Goal: Information Seeking & Learning: Understand process/instructions

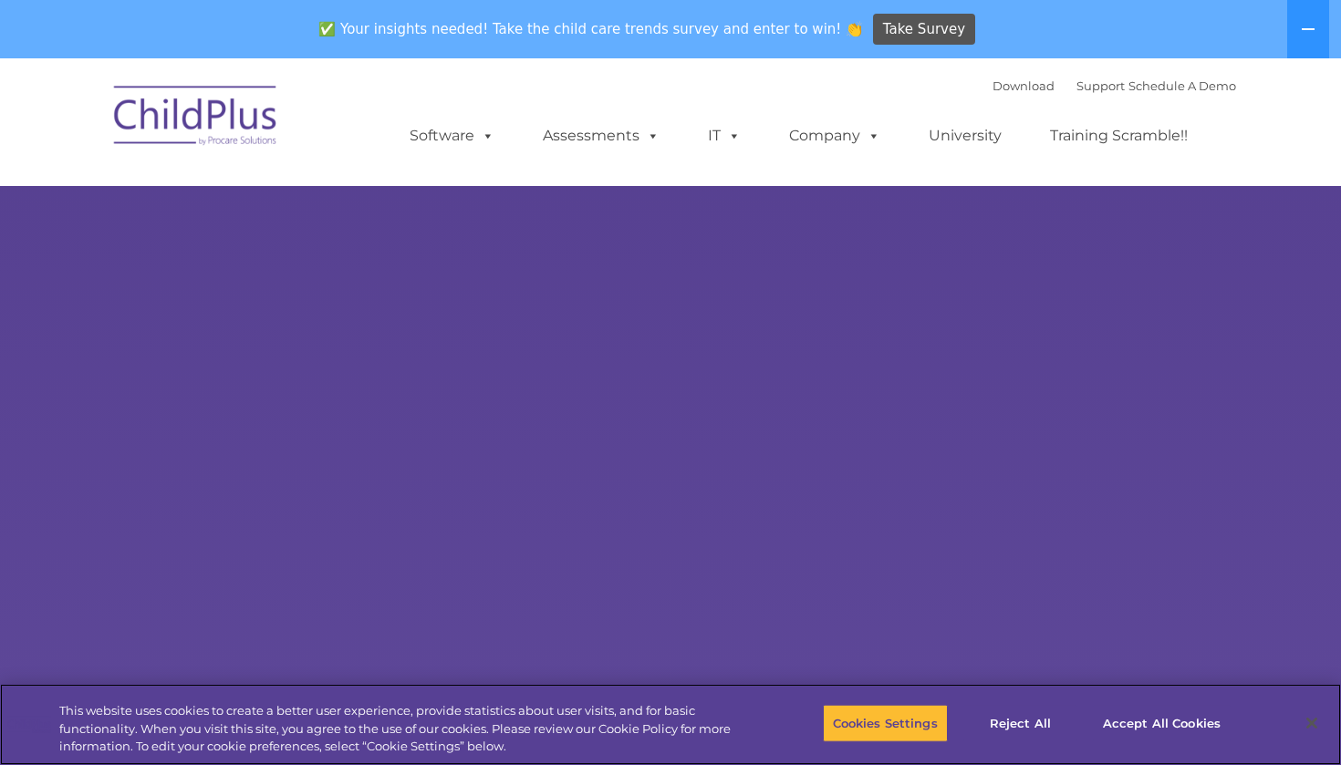
select select "MEDIUM"
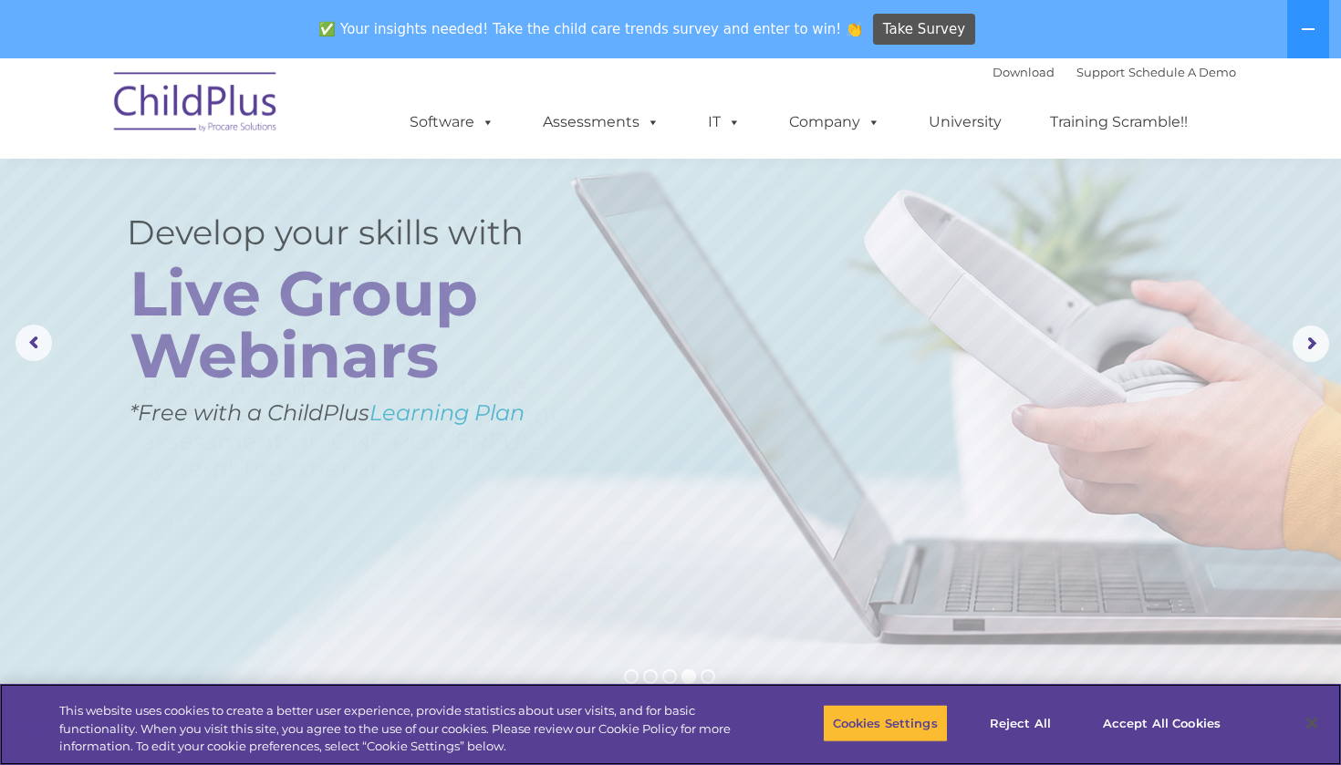
scroll to position [69, 0]
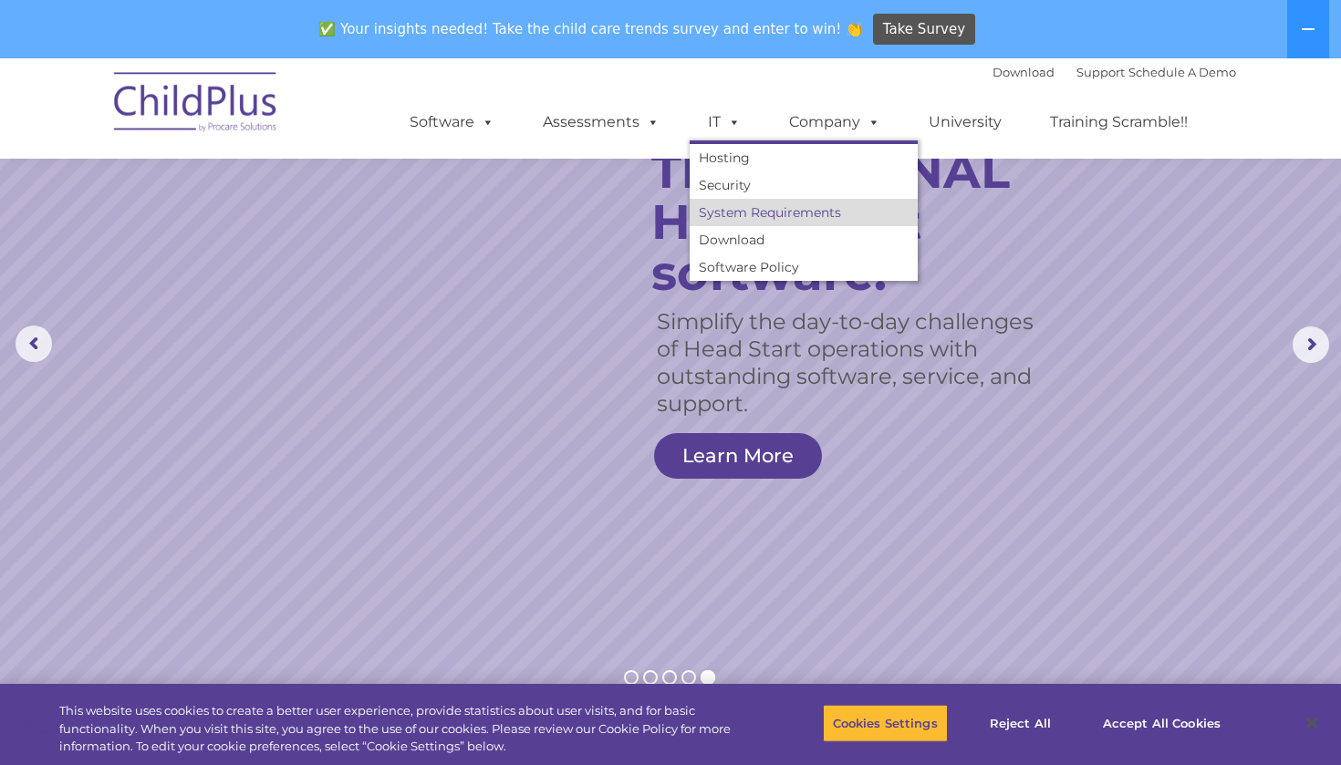
click at [731, 217] on link "System Requirements" at bounding box center [803, 212] width 228 height 27
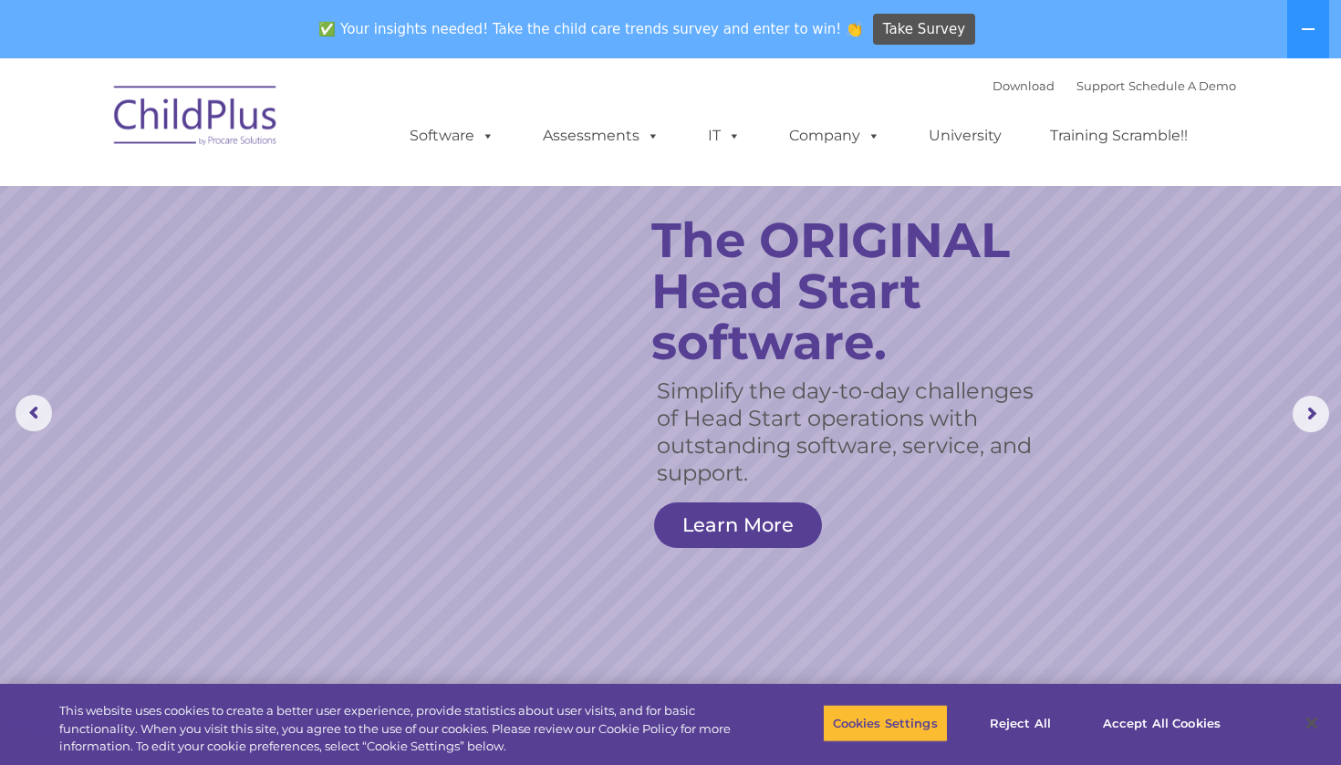
scroll to position [0, 0]
click at [1313, 424] on rs-arrow at bounding box center [1310, 414] width 36 height 36
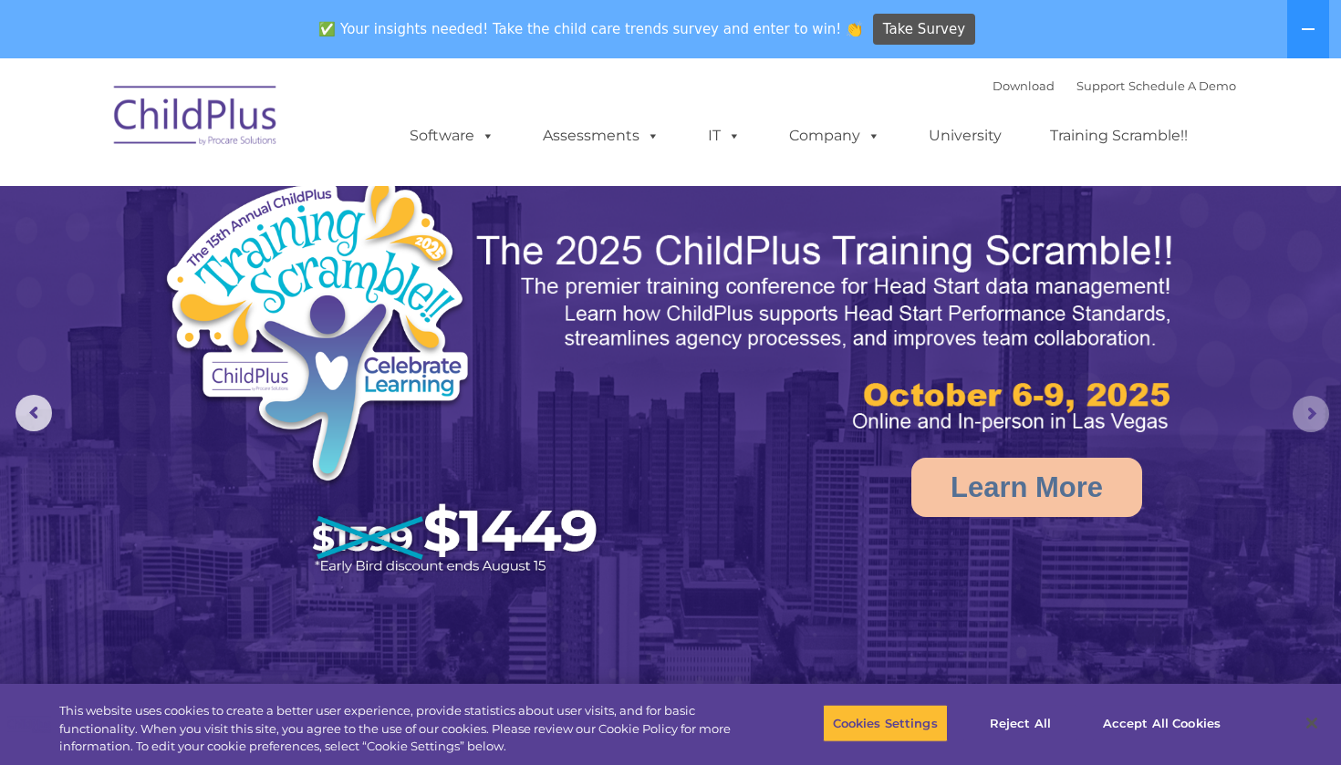
click at [1313, 424] on rs-arrow at bounding box center [1310, 414] width 36 height 36
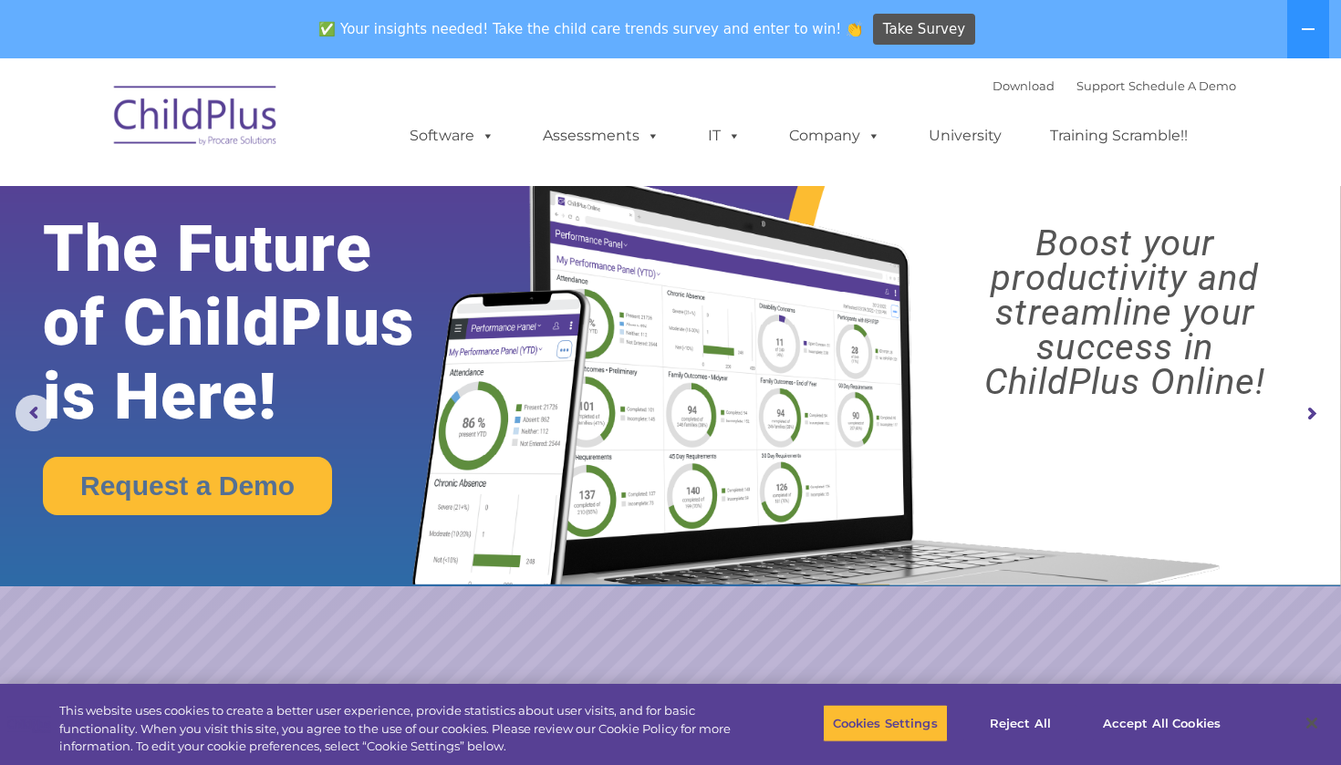
click at [1308, 413] on rs-arrow at bounding box center [1310, 414] width 36 height 36
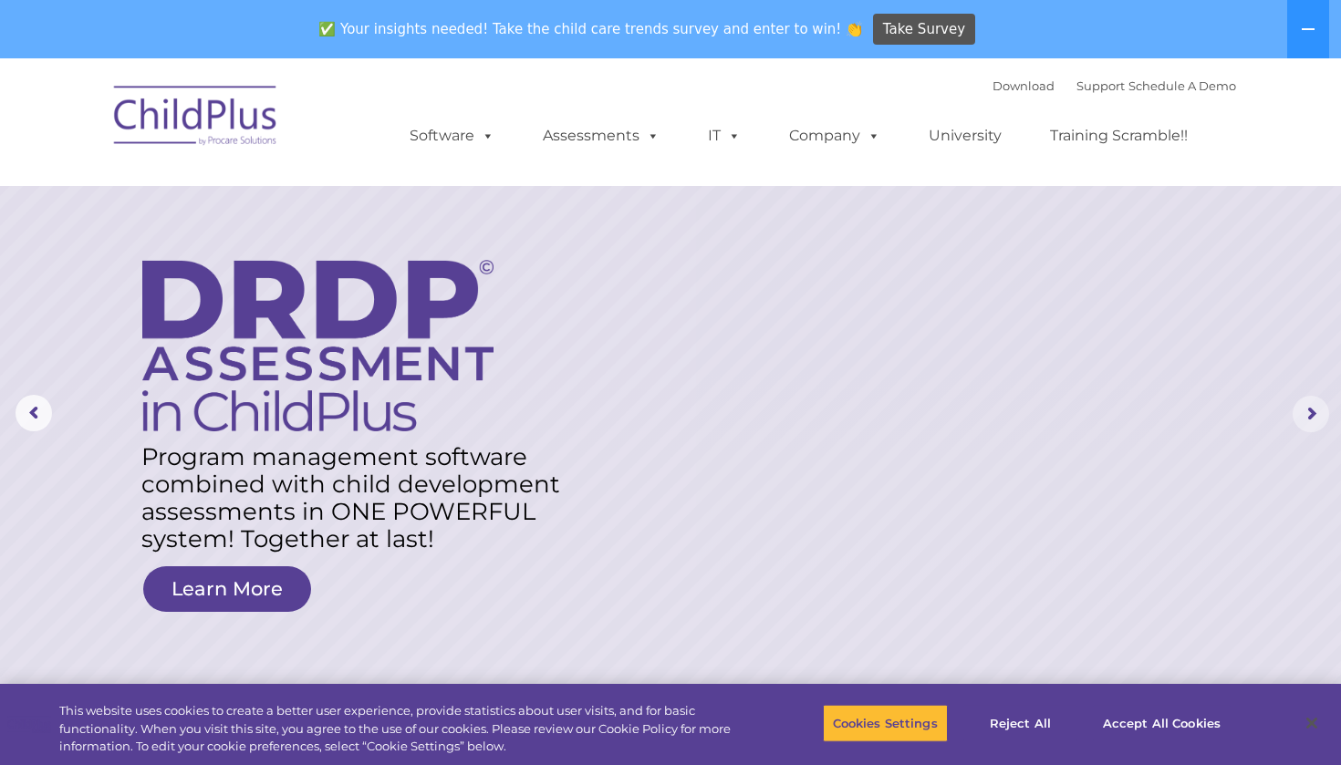
click at [1308, 413] on rs-arrow at bounding box center [1310, 414] width 36 height 36
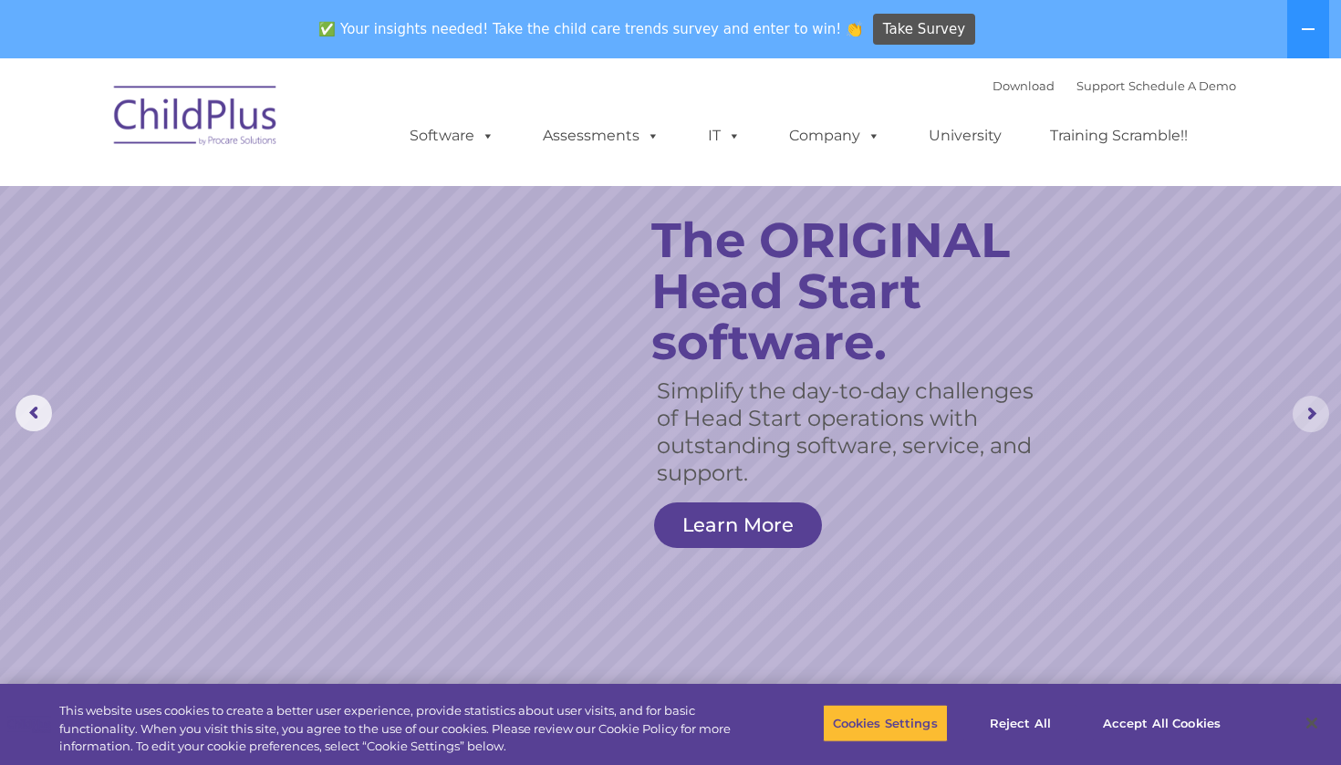
click at [1309, 411] on rs-arrow at bounding box center [1310, 414] width 36 height 36
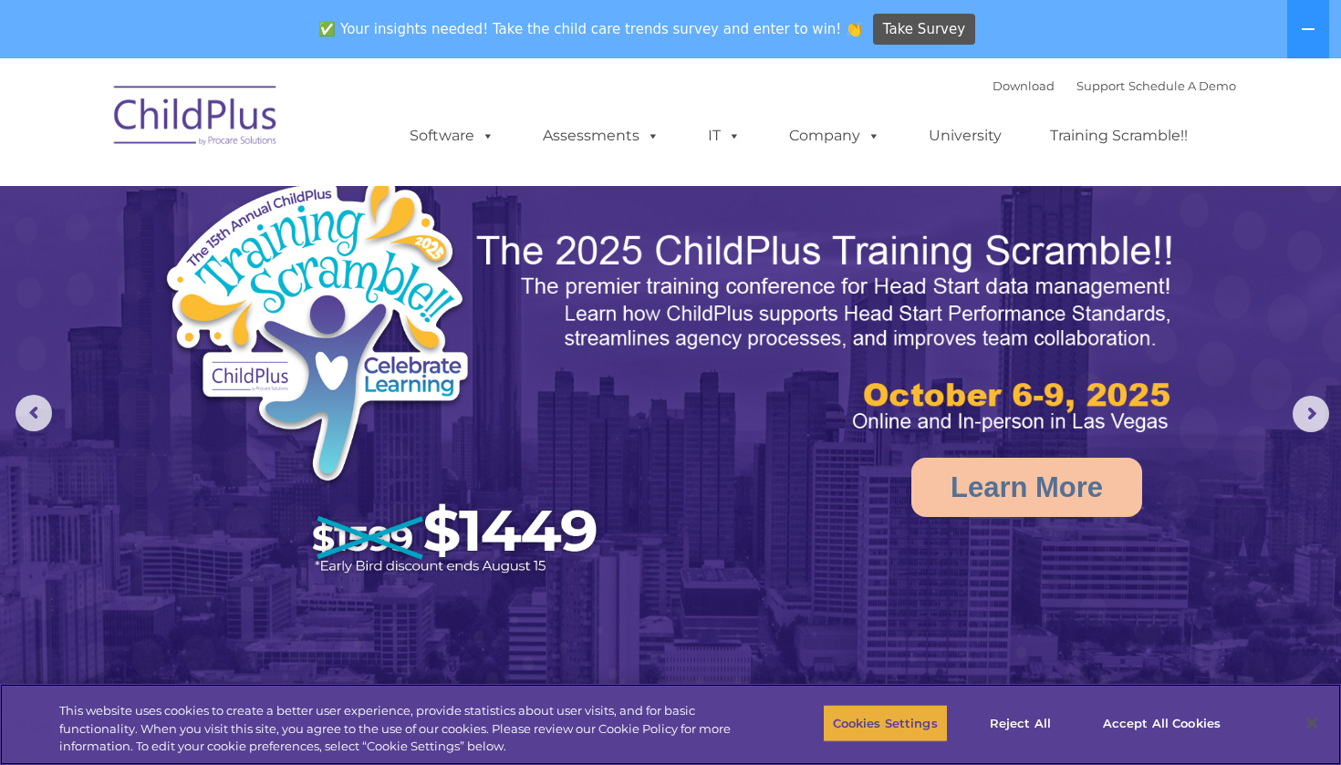
click at [926, 720] on button "Cookies Settings" at bounding box center [885, 723] width 125 height 38
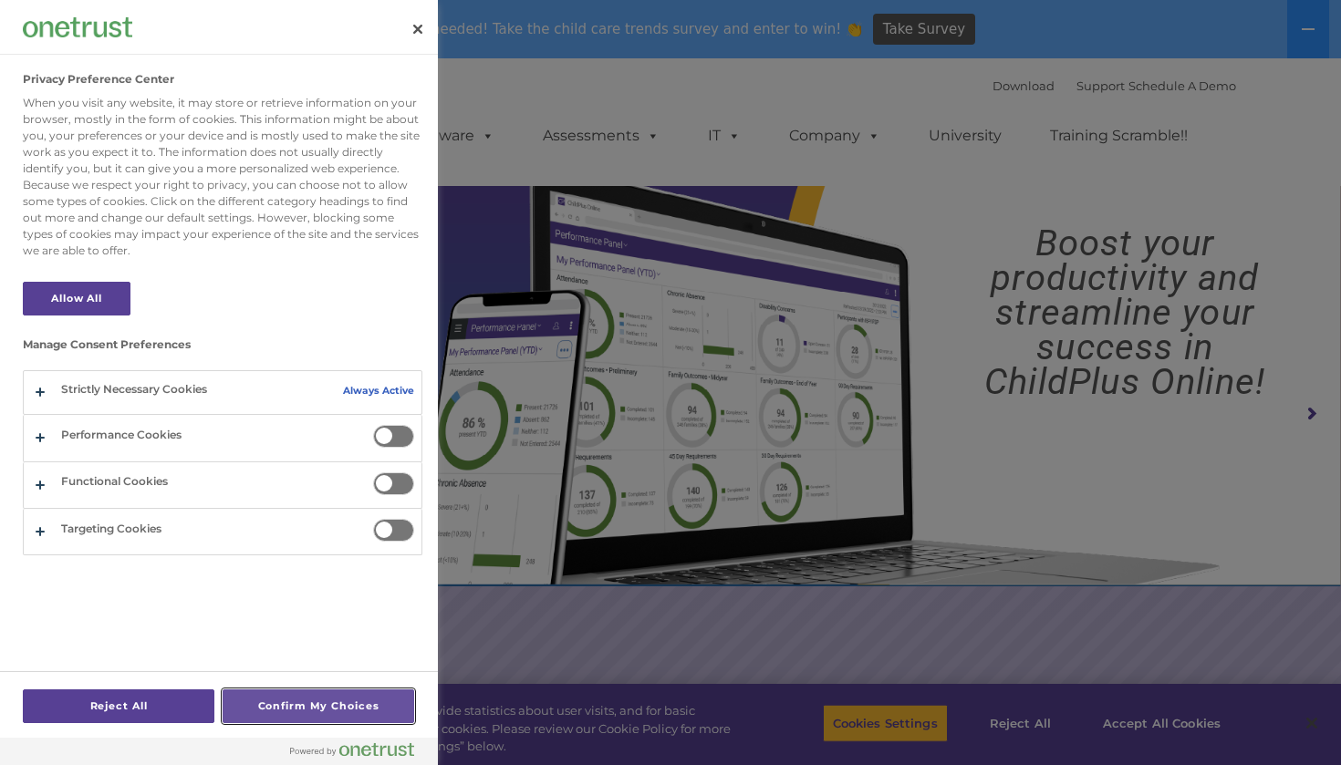
click at [339, 704] on button "Confirm My Choices" at bounding box center [319, 706] width 192 height 34
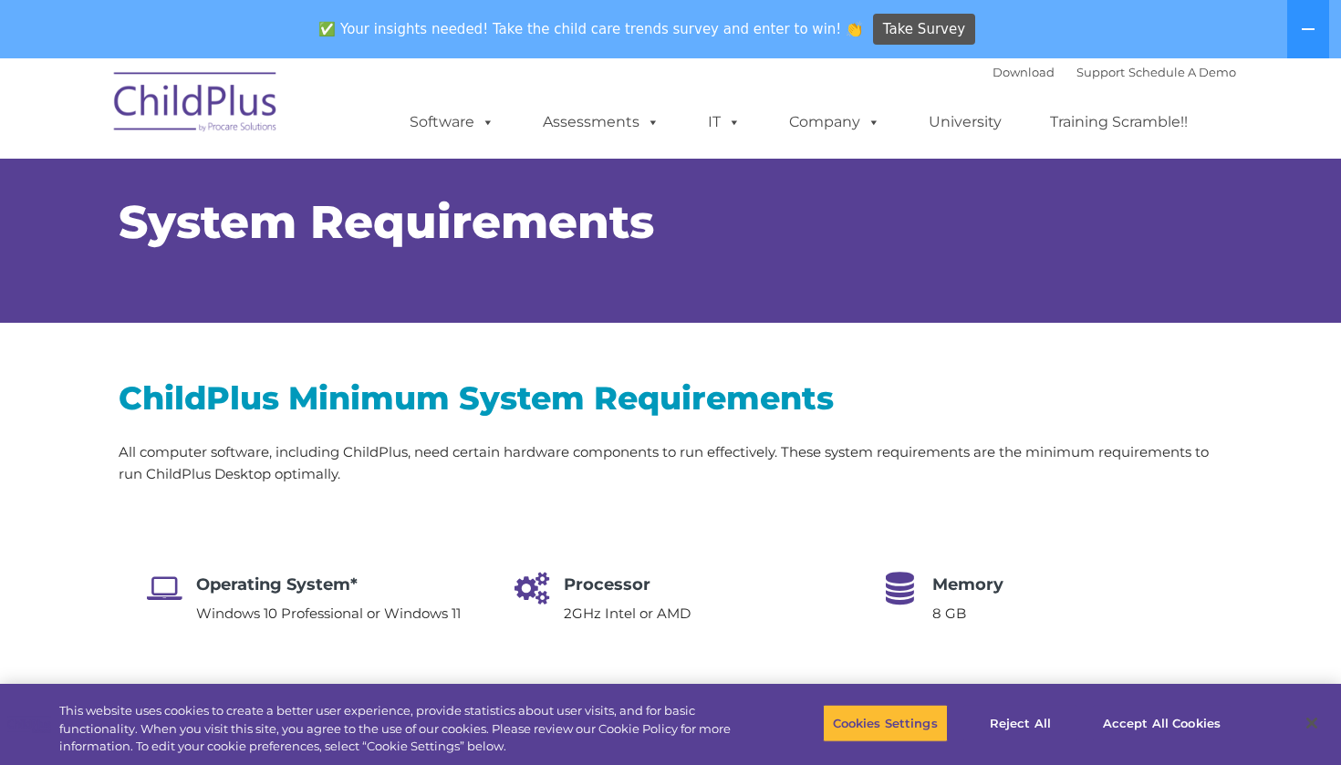
select select "MEDIUM"
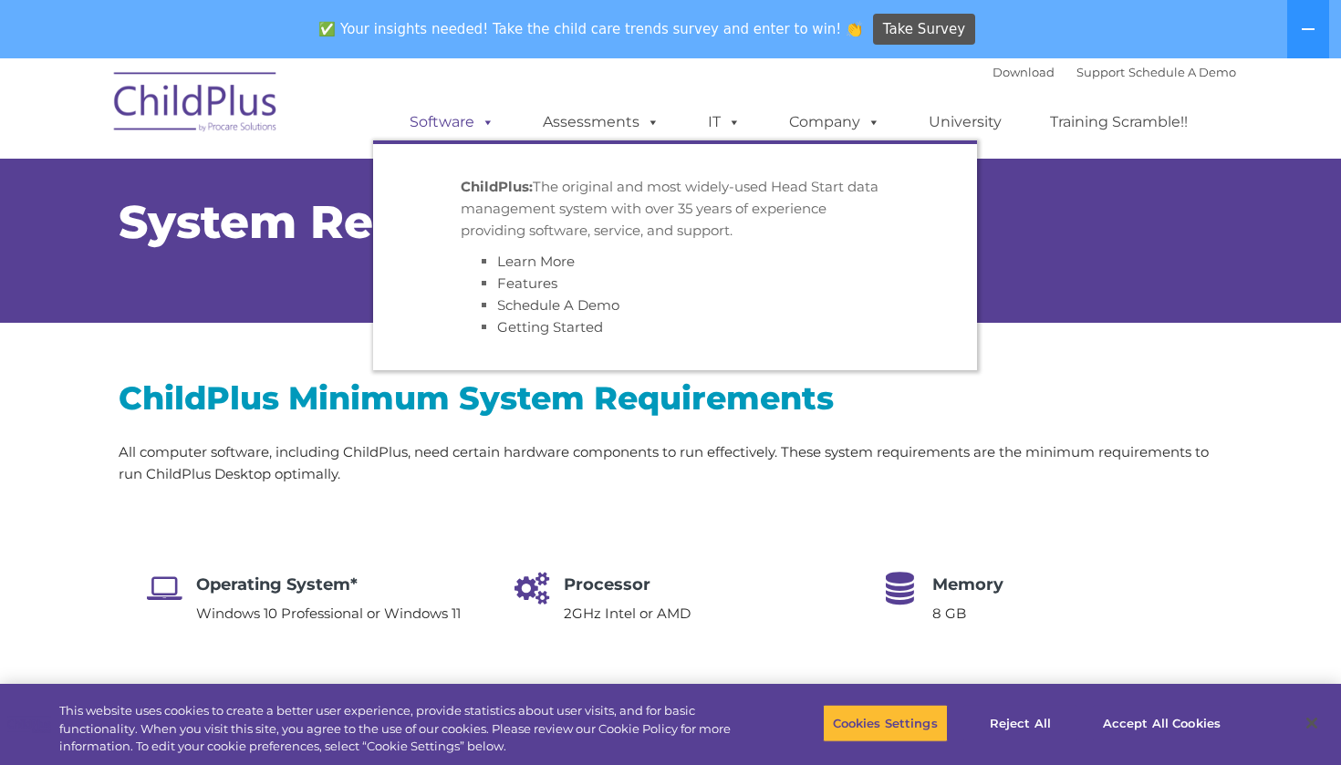
click at [492, 124] on span at bounding box center [484, 121] width 20 height 17
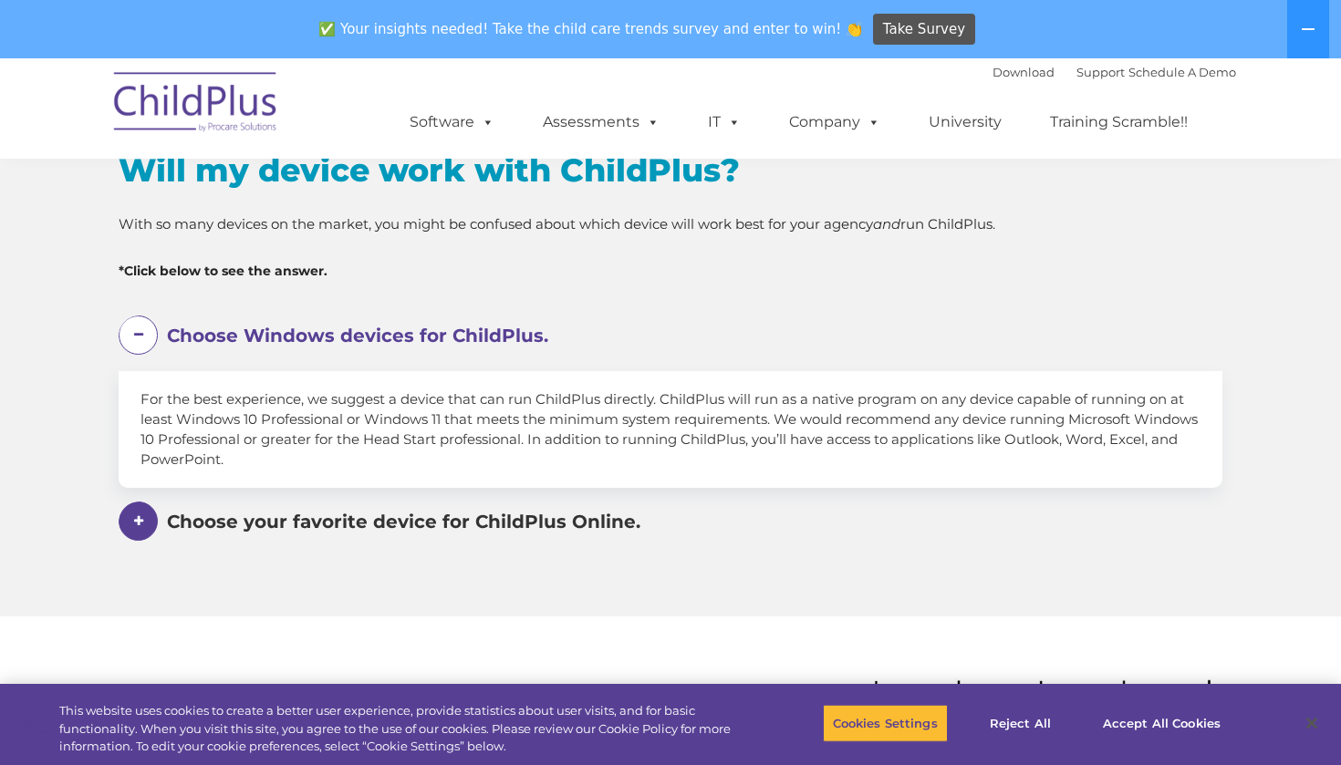
scroll to position [992, 0]
click at [316, 527] on span "Choose your favorite device for ChildPlus Online." at bounding box center [403, 521] width 473 height 22
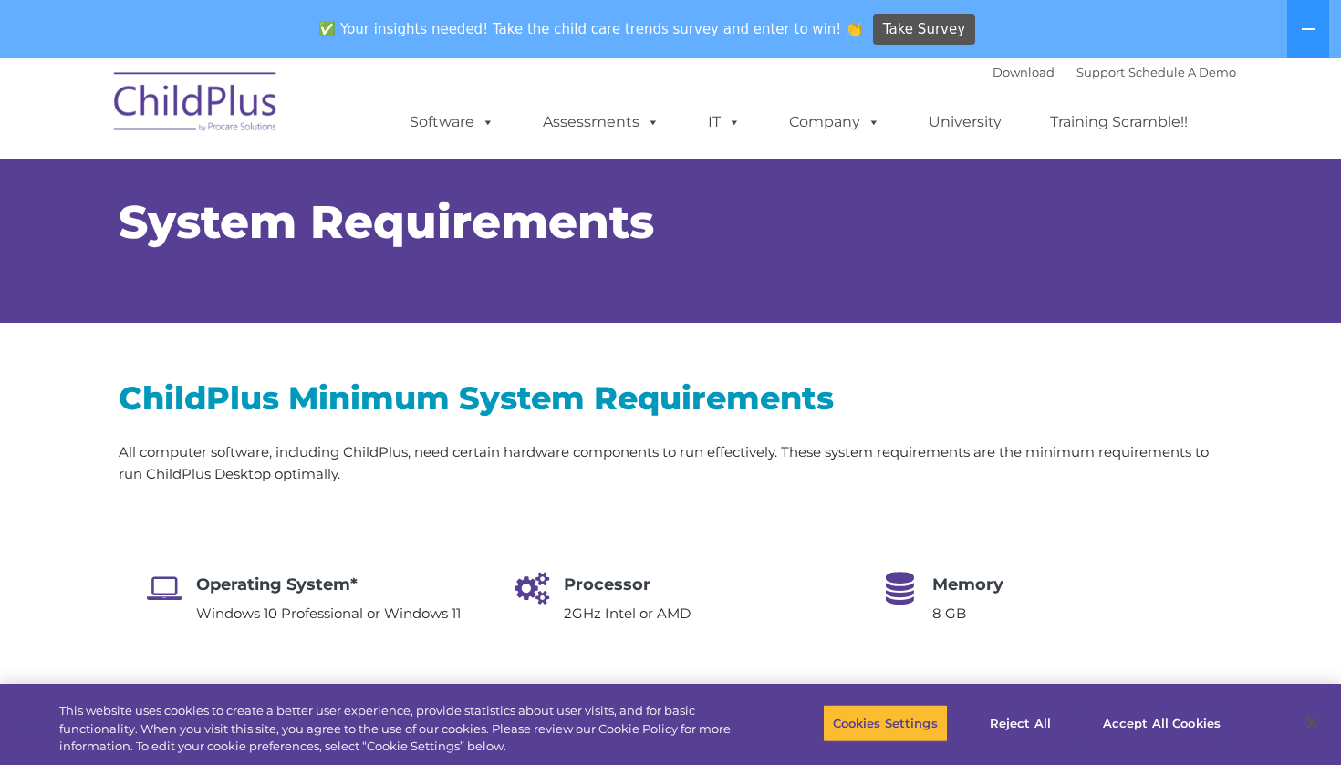
scroll to position [0, 0]
click at [1321, 32] on button at bounding box center [1308, 29] width 42 height 58
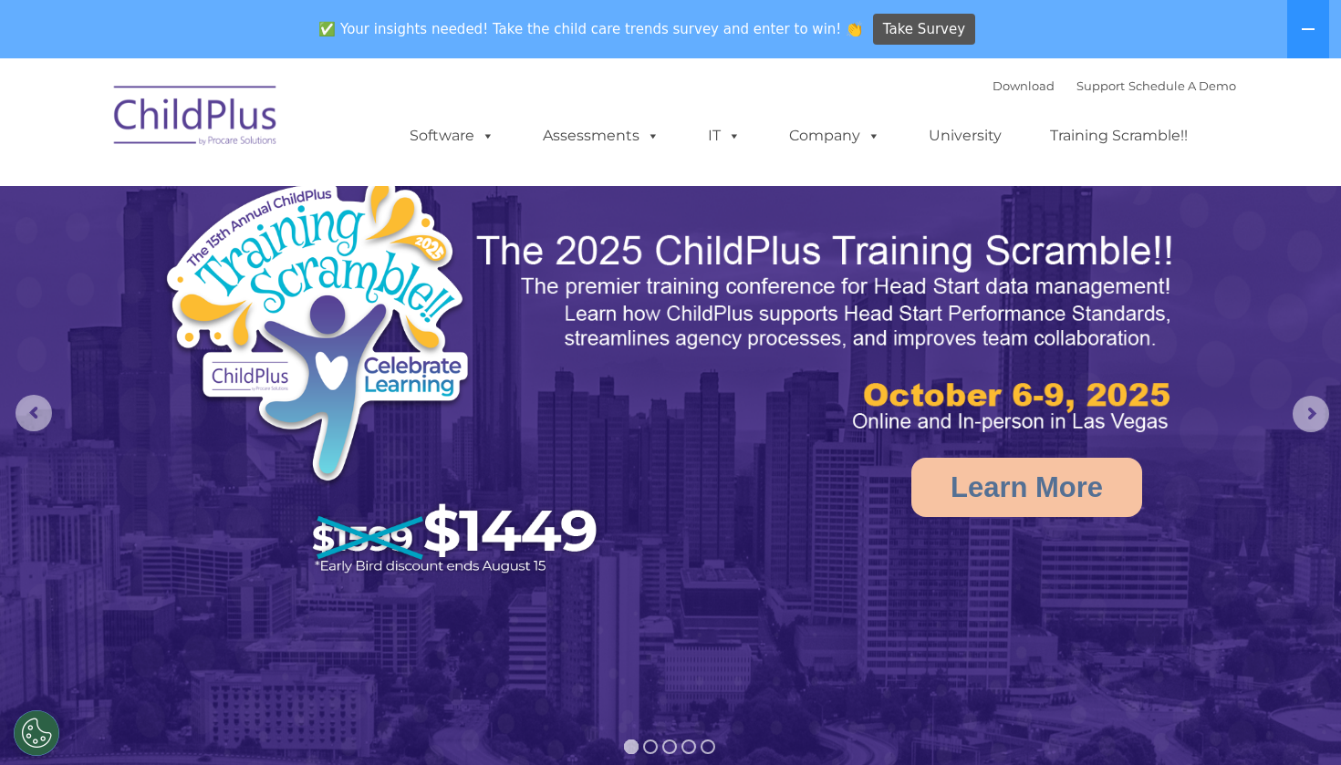
select select "MEDIUM"
click at [1006, 87] on link "Download" at bounding box center [1023, 85] width 62 height 15
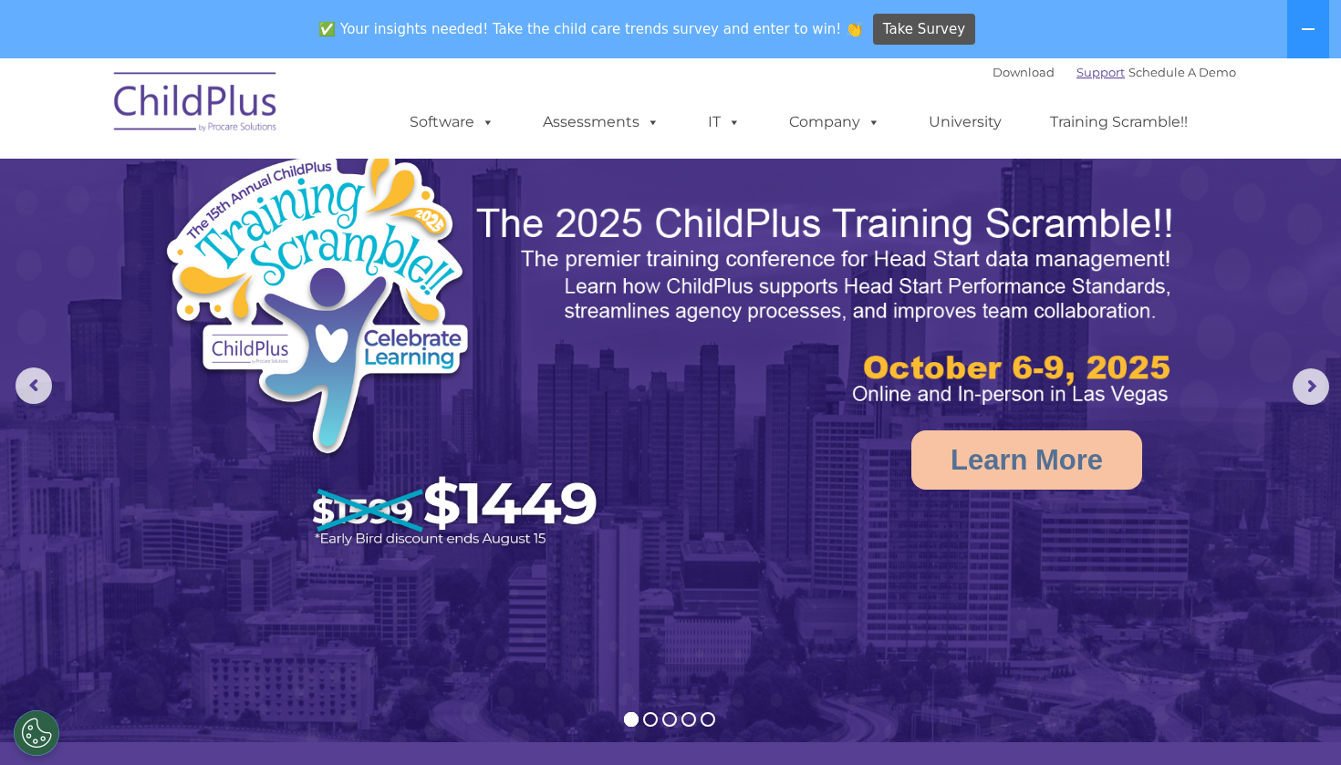
click at [1076, 72] on link "Support" at bounding box center [1100, 72] width 48 height 15
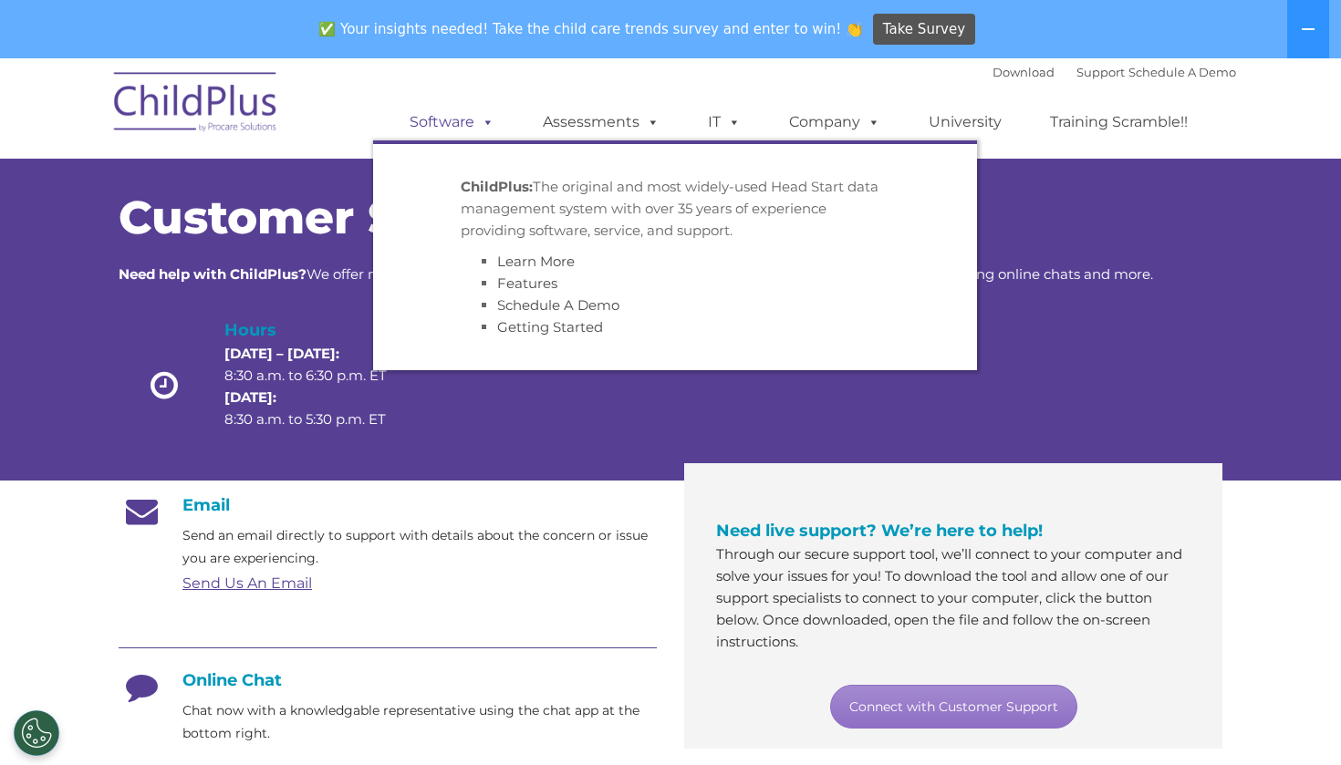
click at [475, 117] on span at bounding box center [484, 121] width 20 height 17
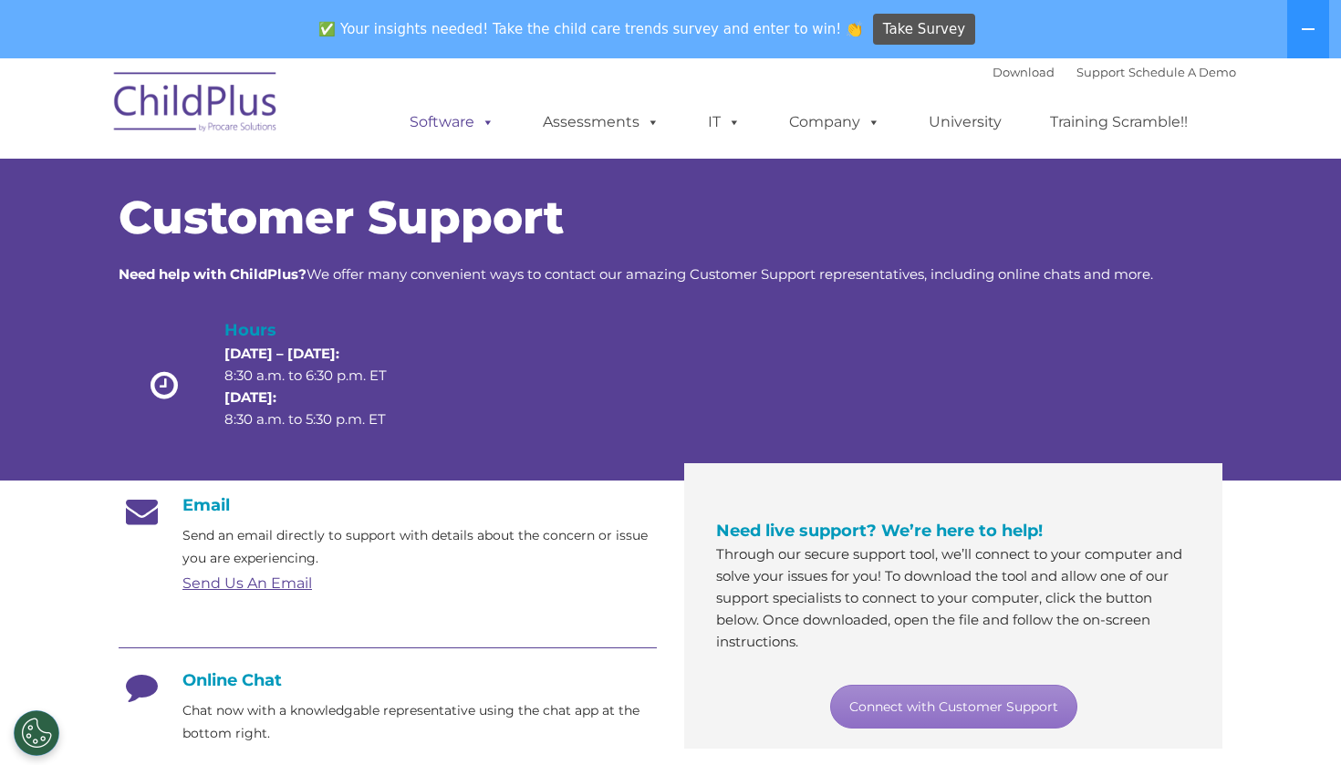
click at [475, 117] on span at bounding box center [484, 121] width 20 height 17
click at [965, 111] on link "University" at bounding box center [964, 122] width 109 height 36
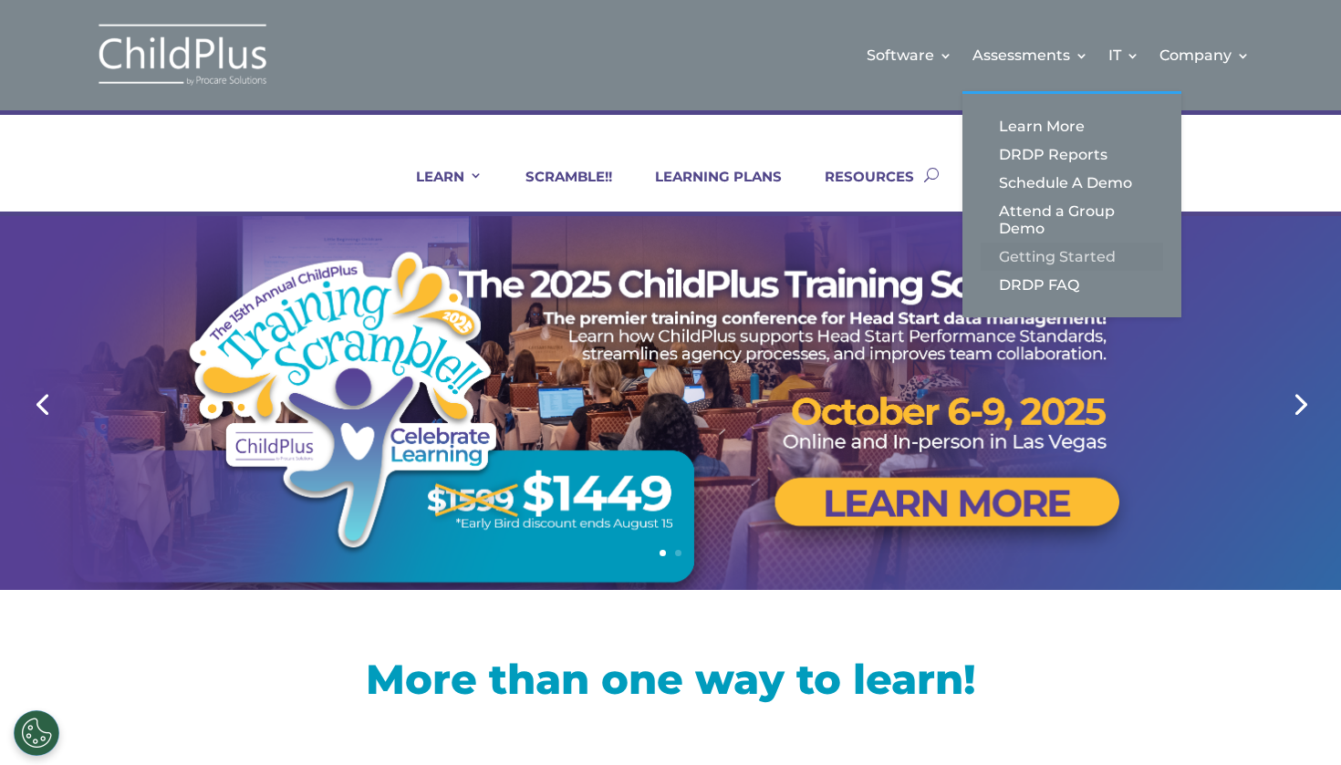
click at [1046, 259] on link "Getting Started" at bounding box center [1071, 257] width 182 height 28
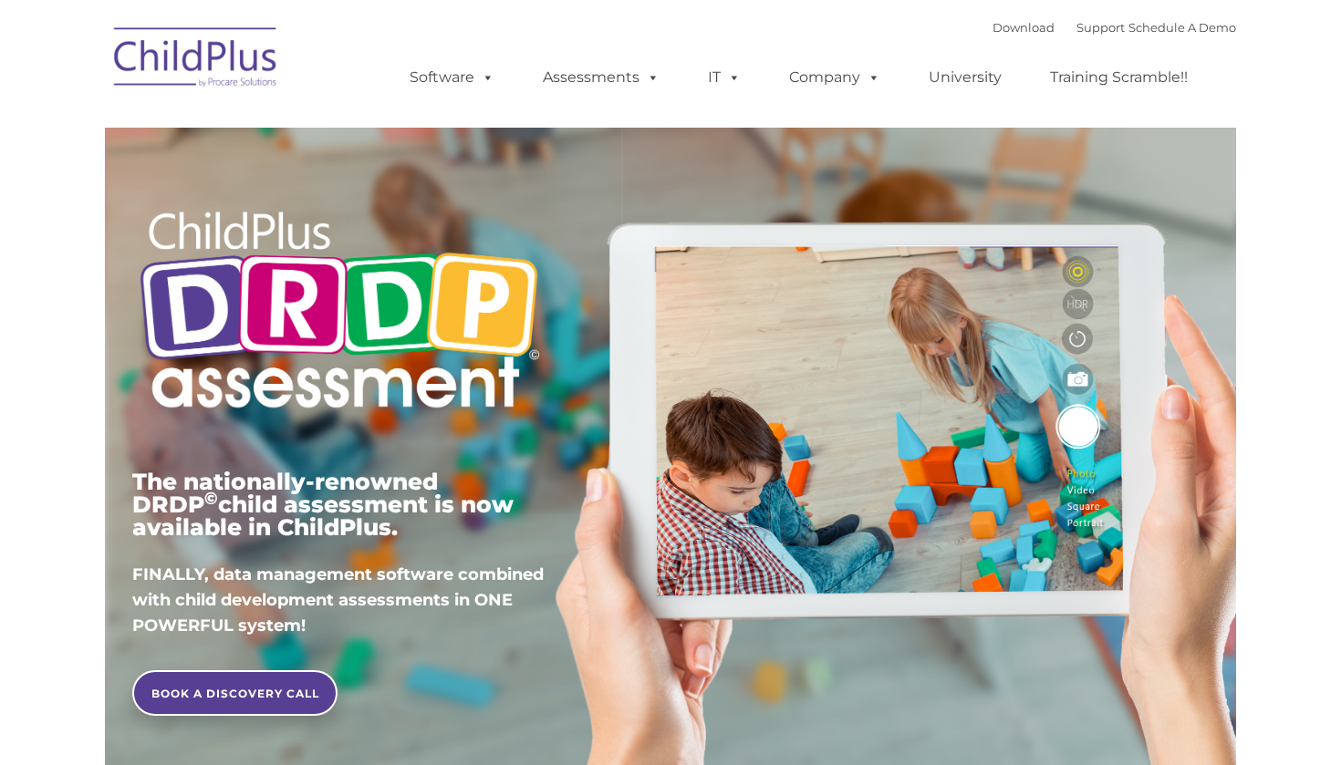
type input ""
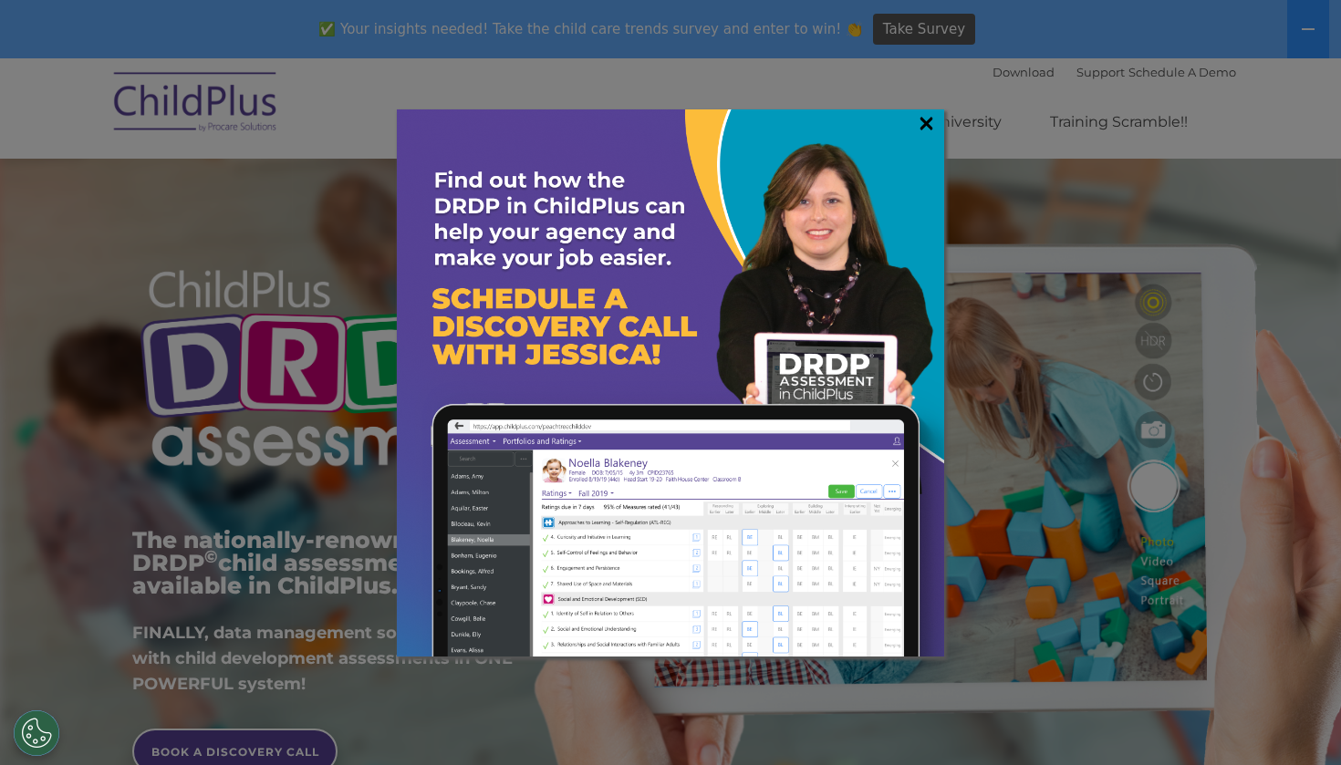
click at [928, 124] on link "×" at bounding box center [926, 123] width 21 height 18
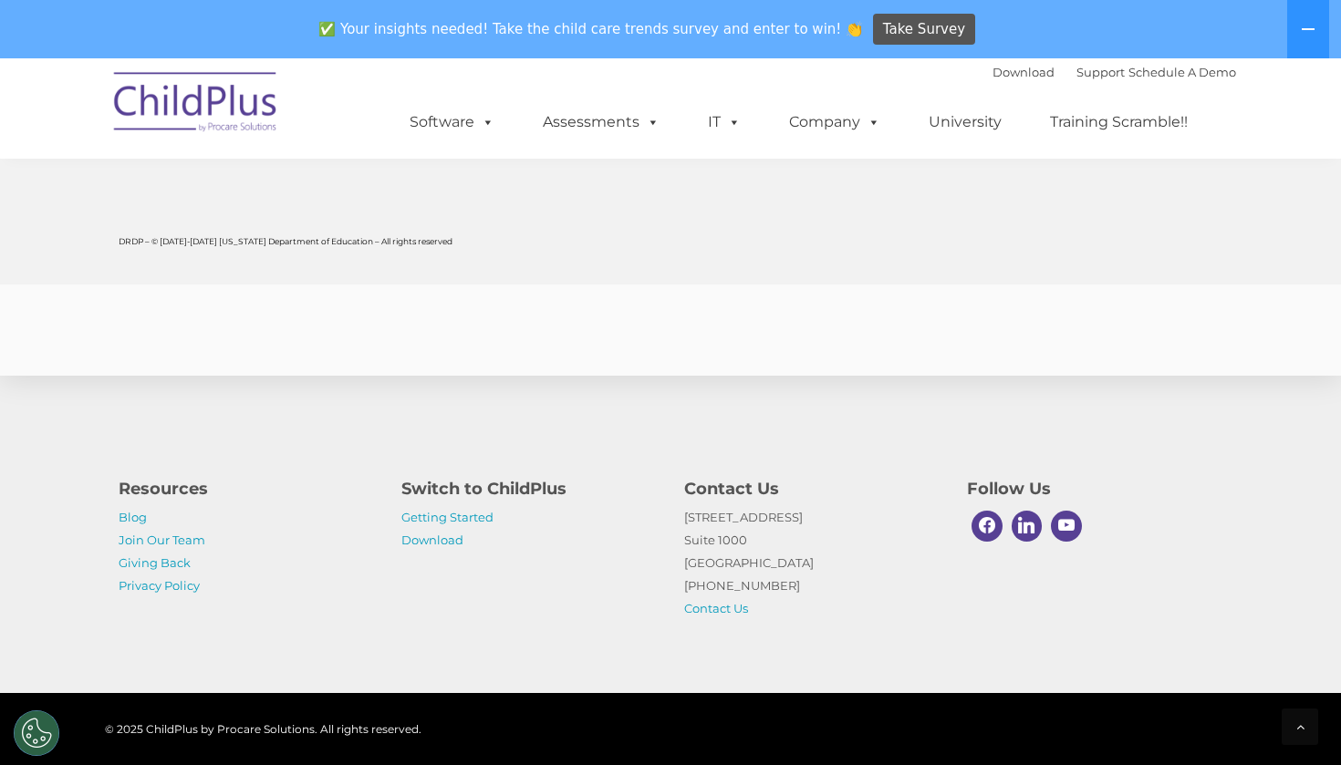
scroll to position [7145, 0]
click at [461, 518] on link "Getting Started" at bounding box center [447, 517] width 92 height 15
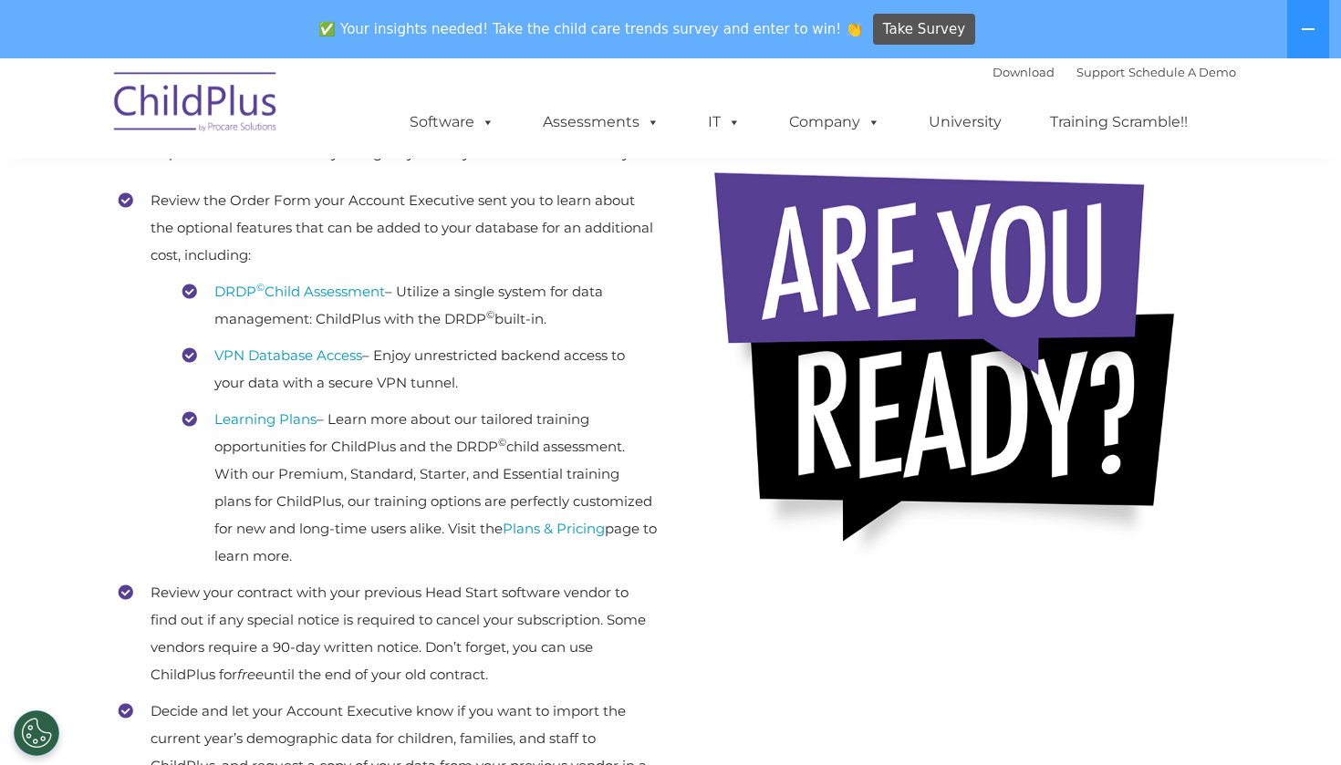
scroll to position [430, 0]
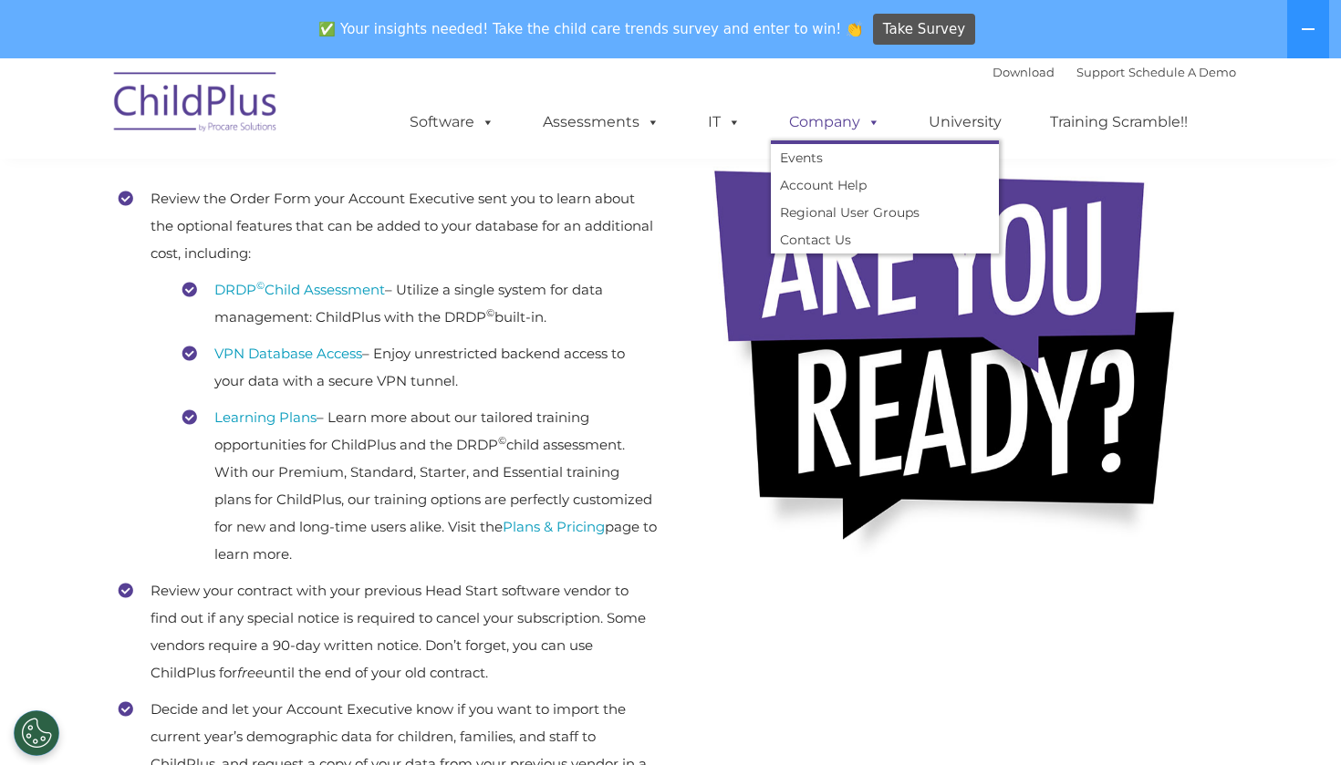
click at [873, 126] on span at bounding box center [870, 121] width 20 height 17
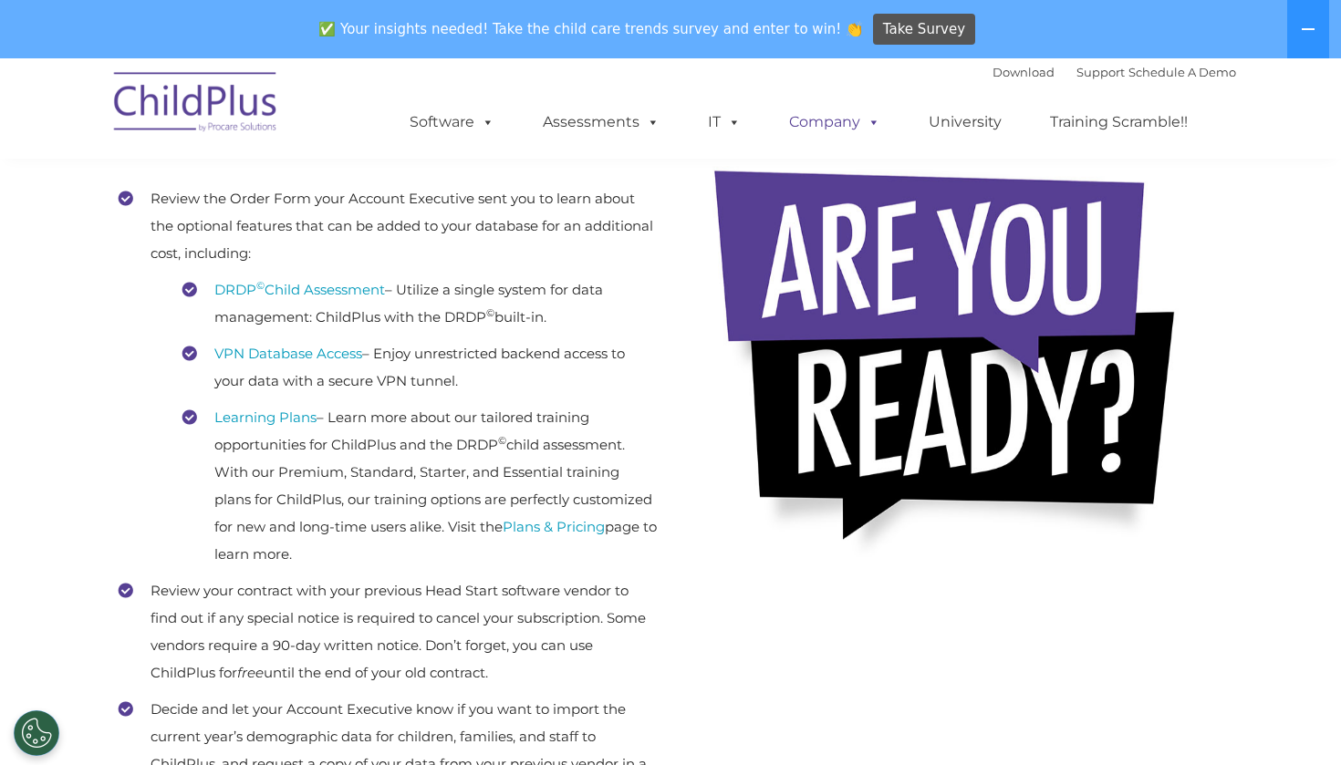
click at [827, 124] on link "Company" at bounding box center [835, 122] width 128 height 36
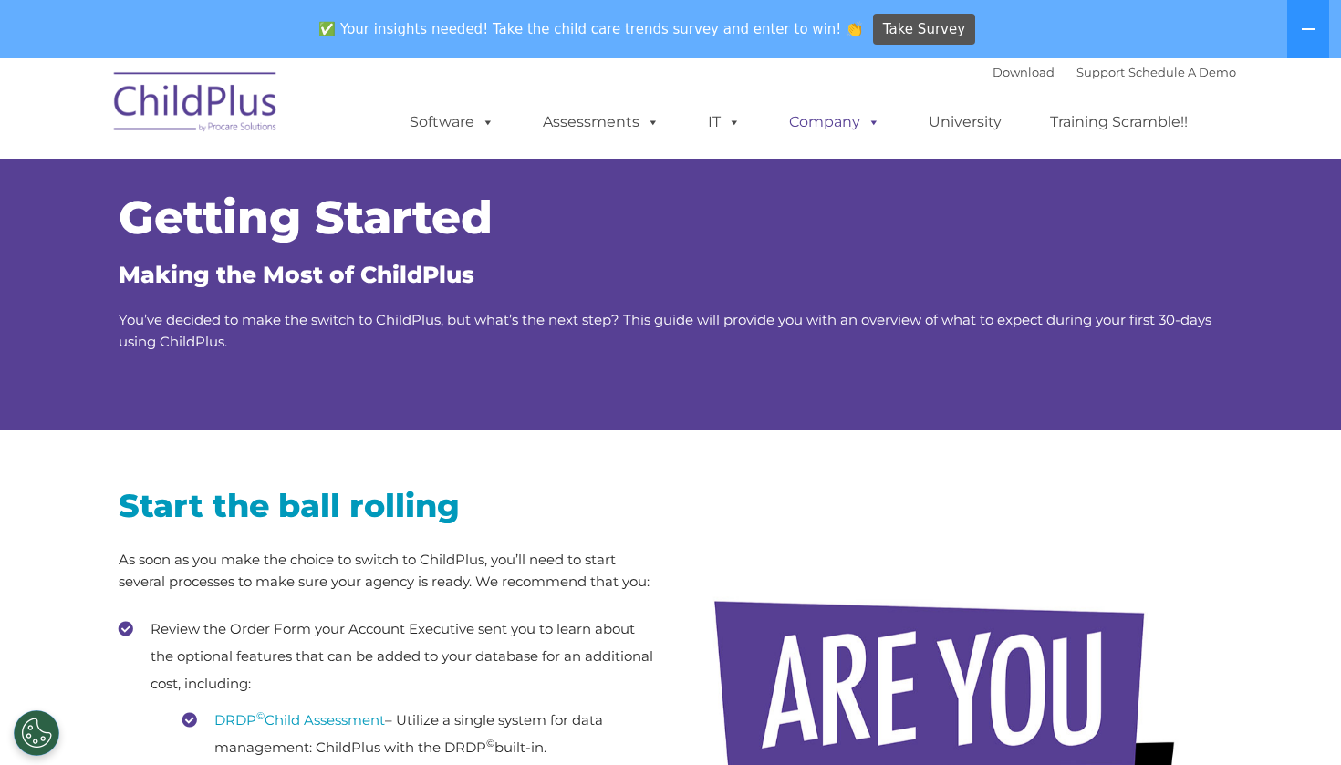
click at [827, 124] on link "Company" at bounding box center [835, 122] width 128 height 36
click at [874, 120] on span at bounding box center [870, 121] width 20 height 17
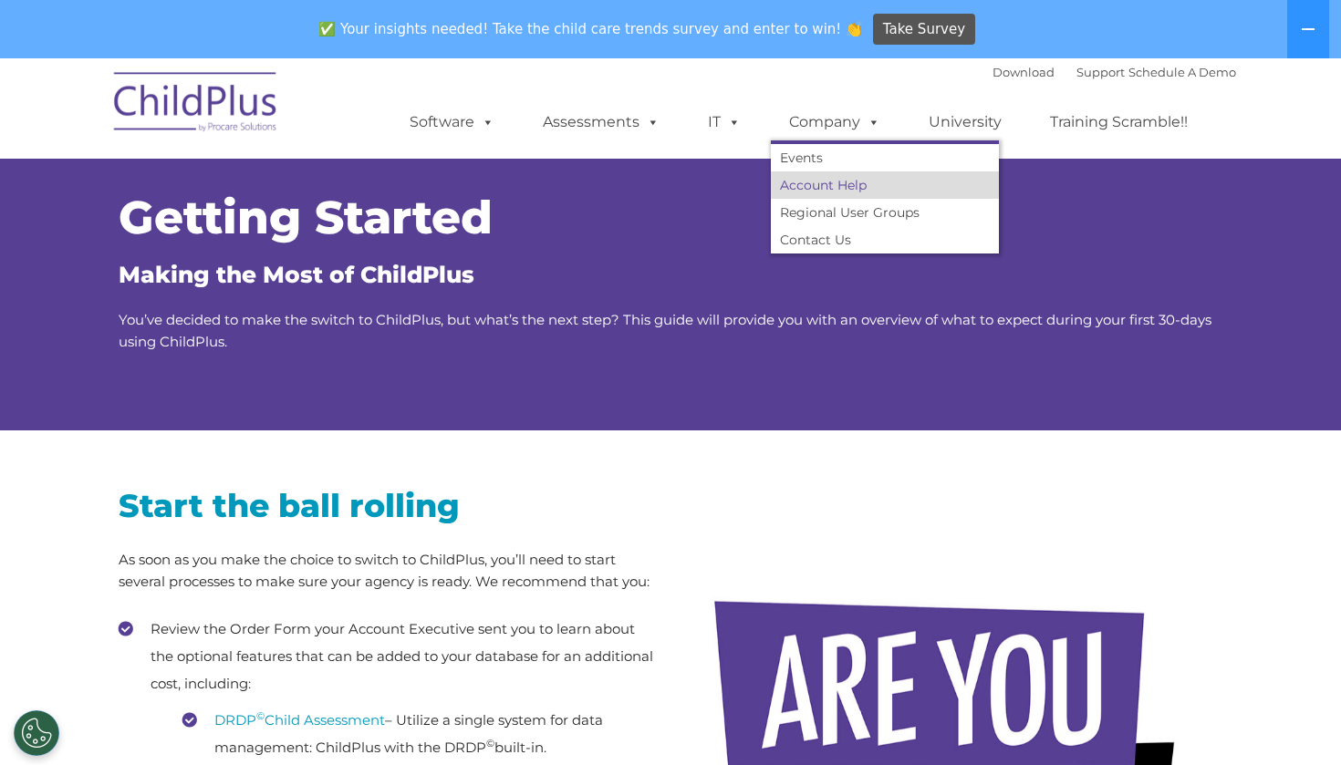
click at [854, 181] on link "Account Help" at bounding box center [885, 184] width 228 height 27
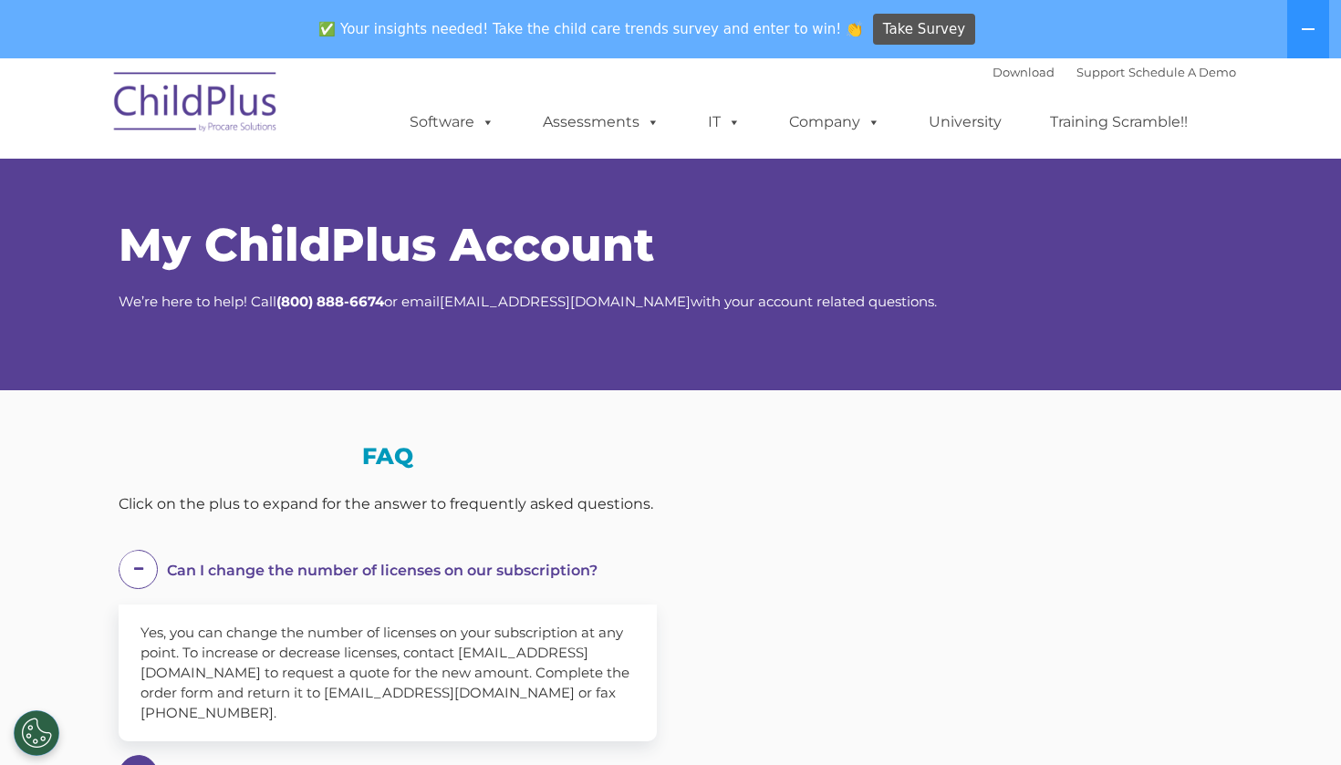
select select "MEDIUM"
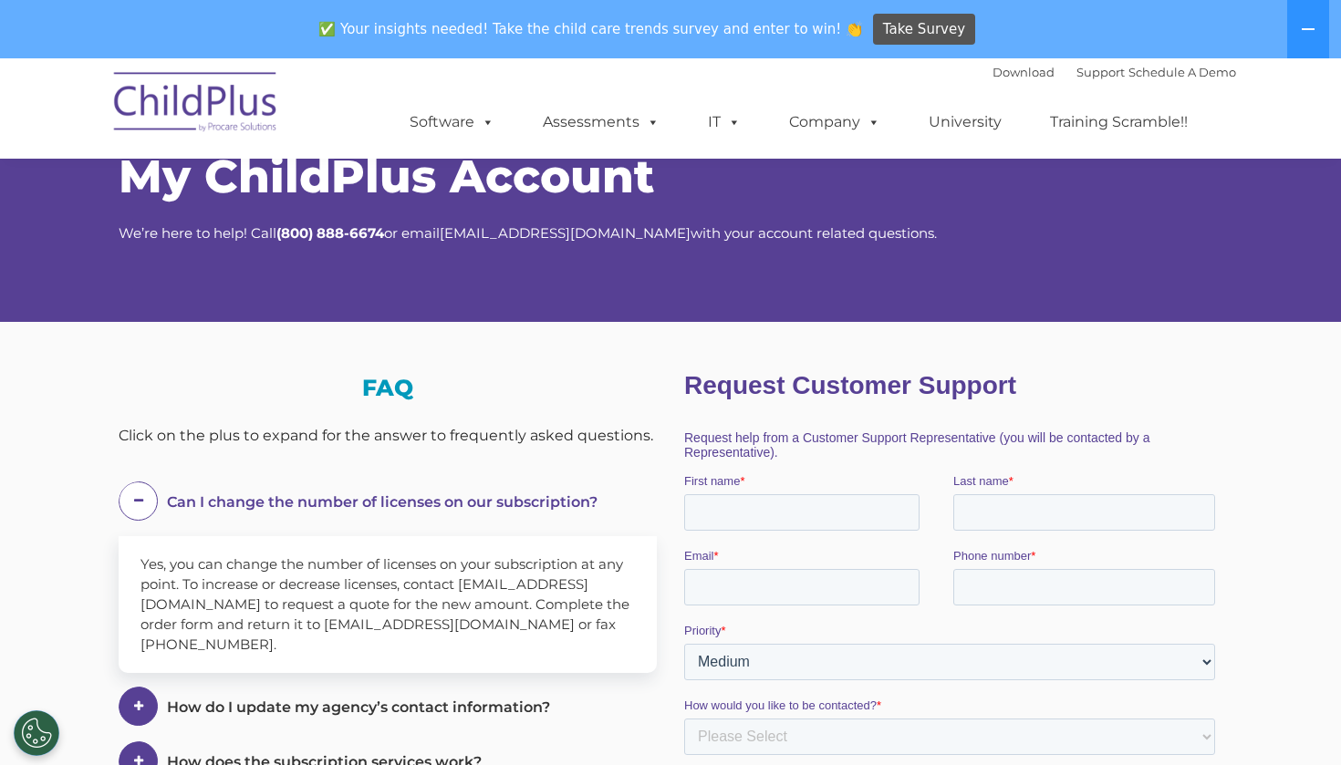
scroll to position [67, 0]
click at [135, 502] on span at bounding box center [138, 501] width 39 height 39
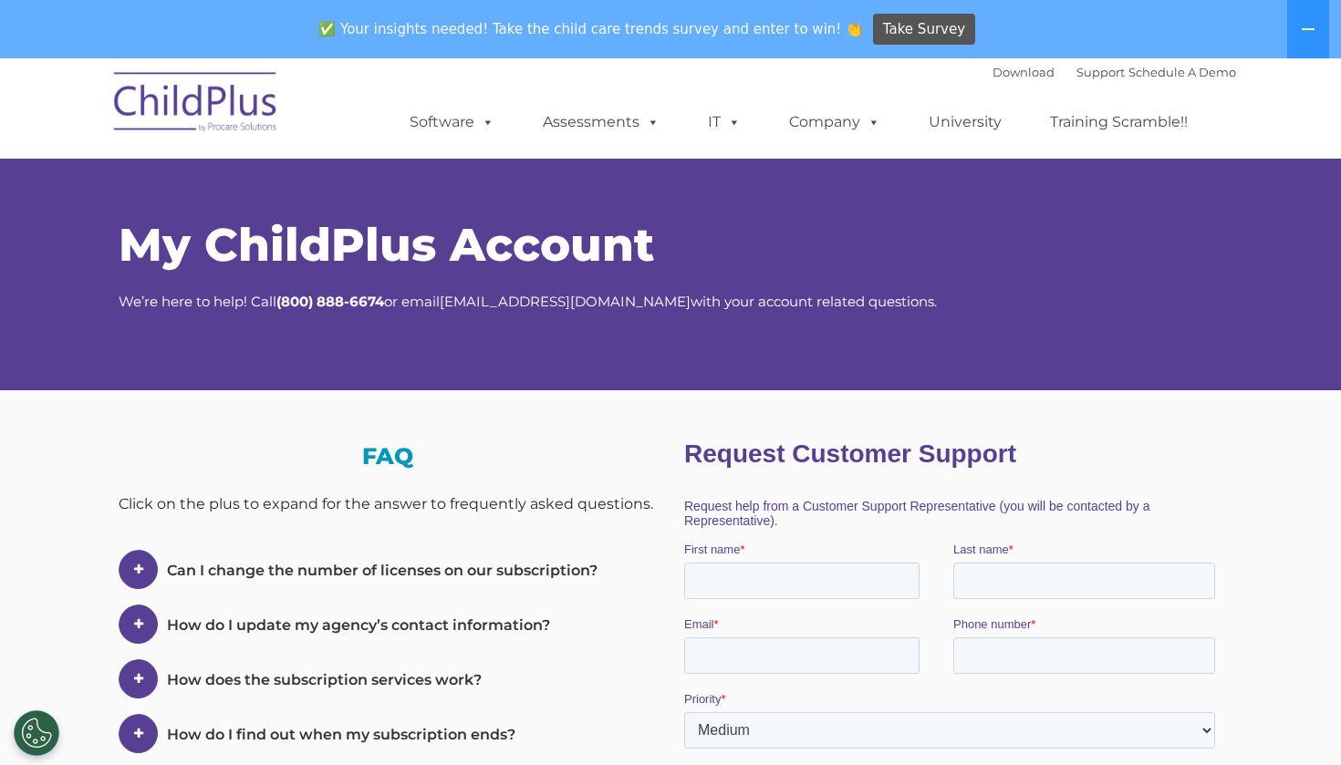
scroll to position [0, 0]
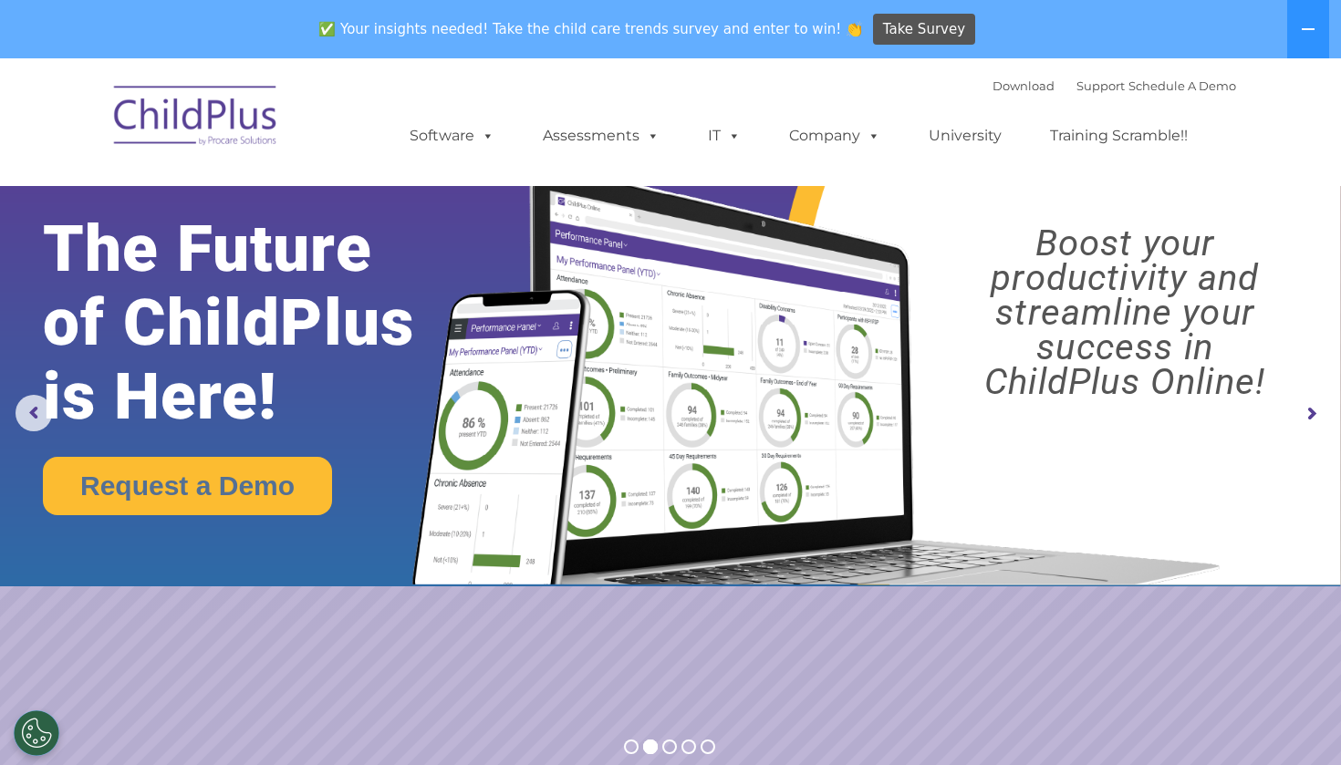
select select "MEDIUM"
